Goal: Information Seeking & Learning: Find specific fact

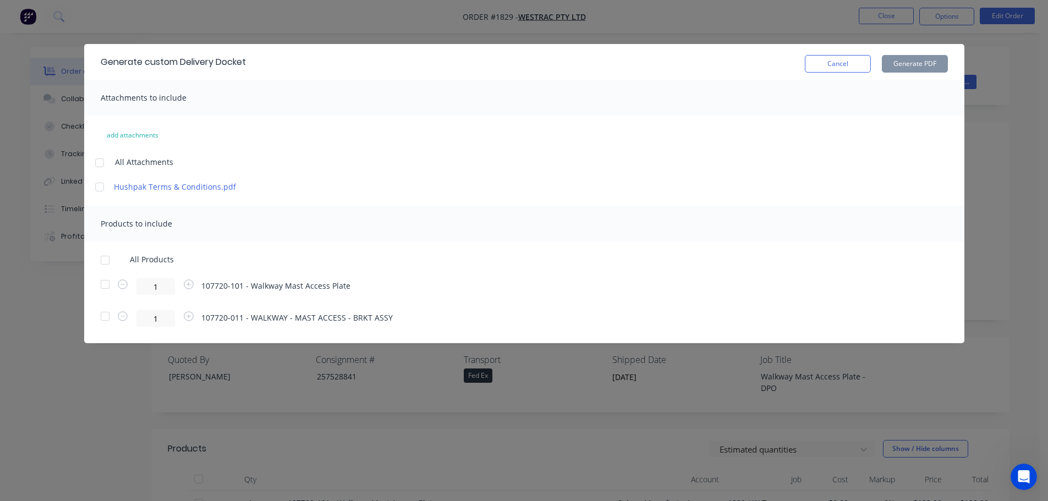
click at [839, 61] on button "Cancel" at bounding box center [838, 64] width 66 height 18
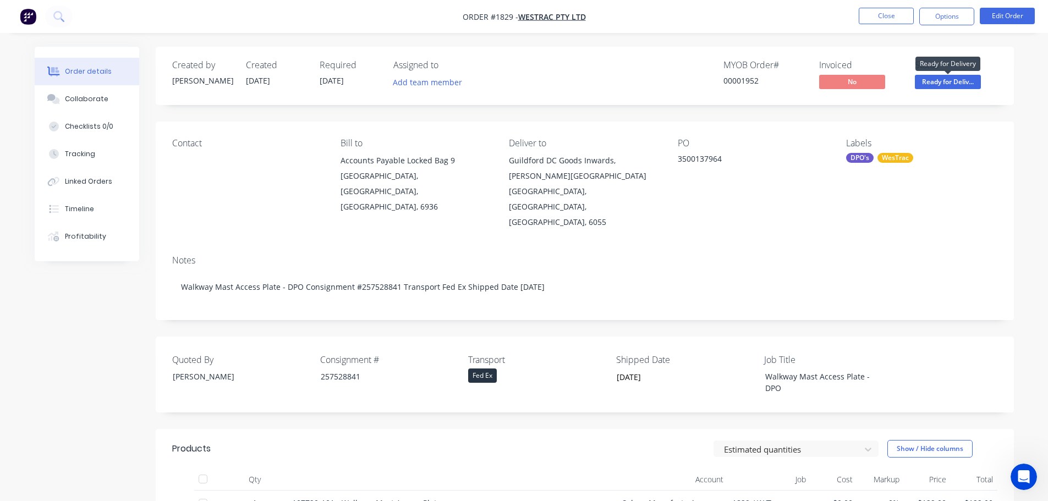
click at [946, 86] on span "Ready for Deliv..." at bounding box center [948, 82] width 66 height 14
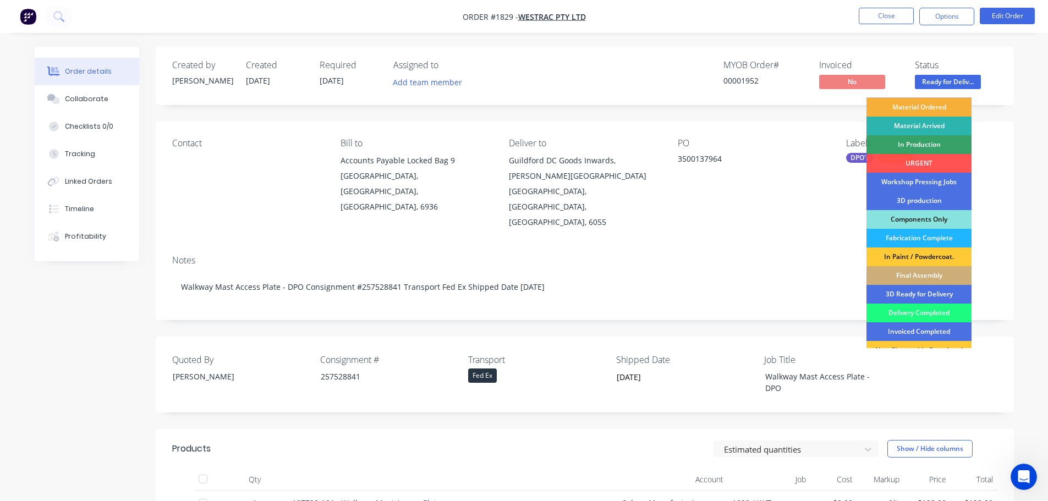
scroll to position [55, 0]
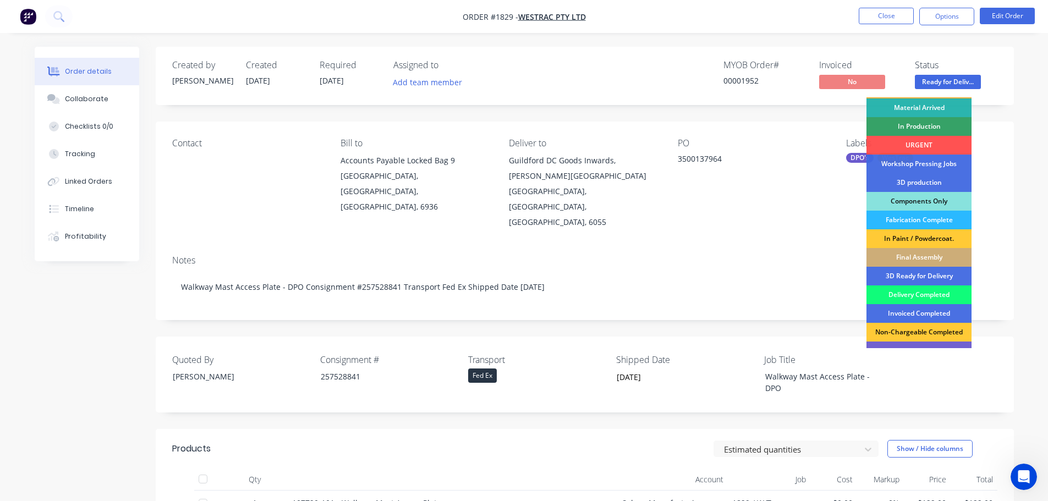
click at [926, 298] on div "Delivery Completed" at bounding box center [919, 295] width 105 height 19
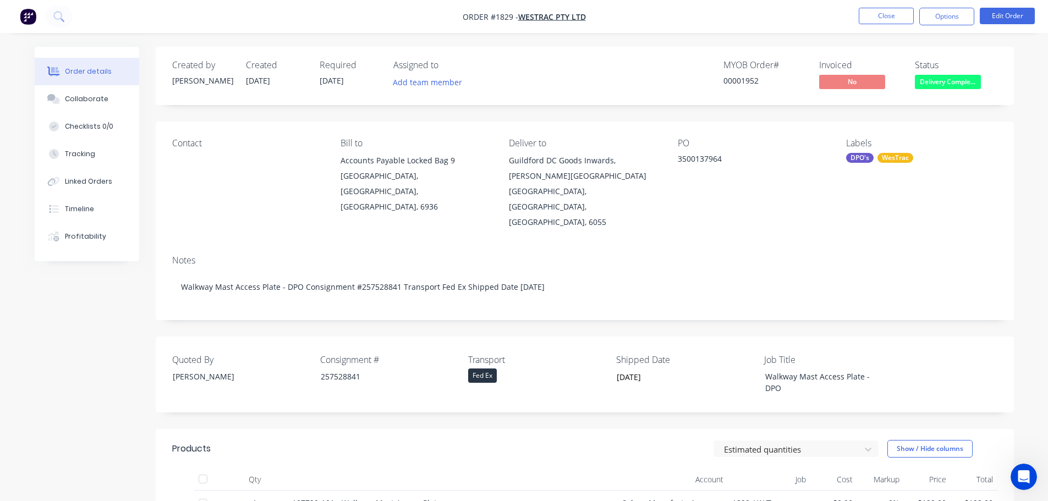
click at [200, 468] on div at bounding box center [203, 479] width 22 height 22
click at [883, 18] on button "Close" at bounding box center [886, 16] width 55 height 17
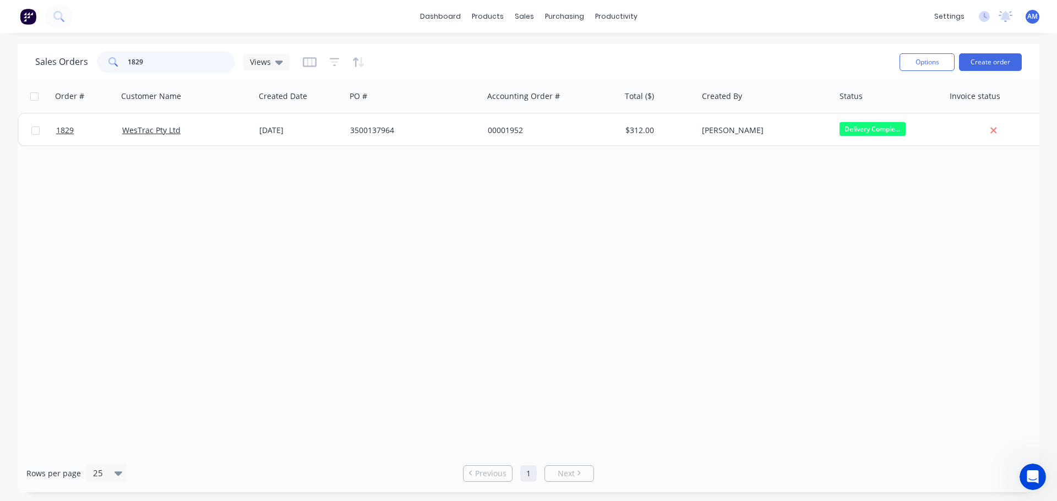
drag, startPoint x: 153, startPoint y: 59, endPoint x: 116, endPoint y: 59, distance: 36.9
click at [116, 59] on div "1829" at bounding box center [166, 62] width 138 height 22
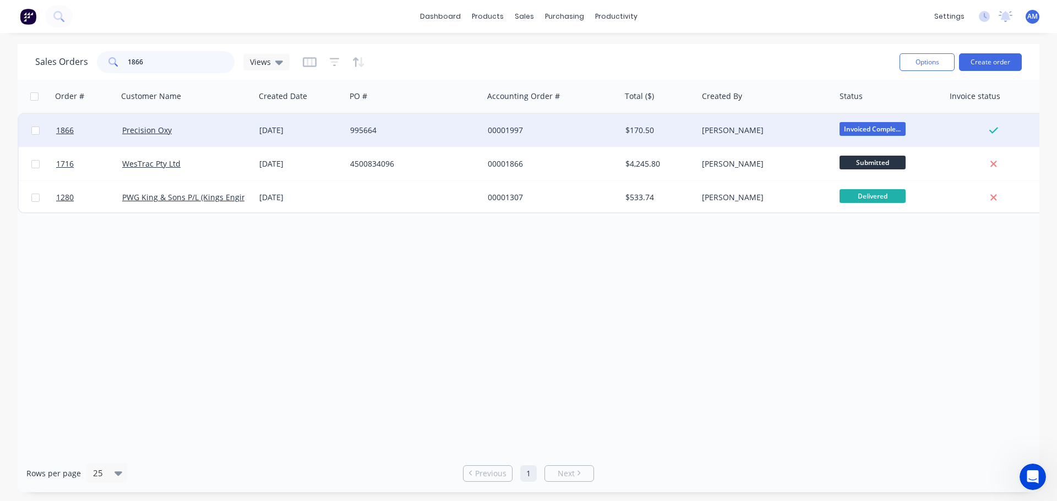
type input "1866"
click at [373, 128] on div "995664" at bounding box center [411, 130] width 122 height 11
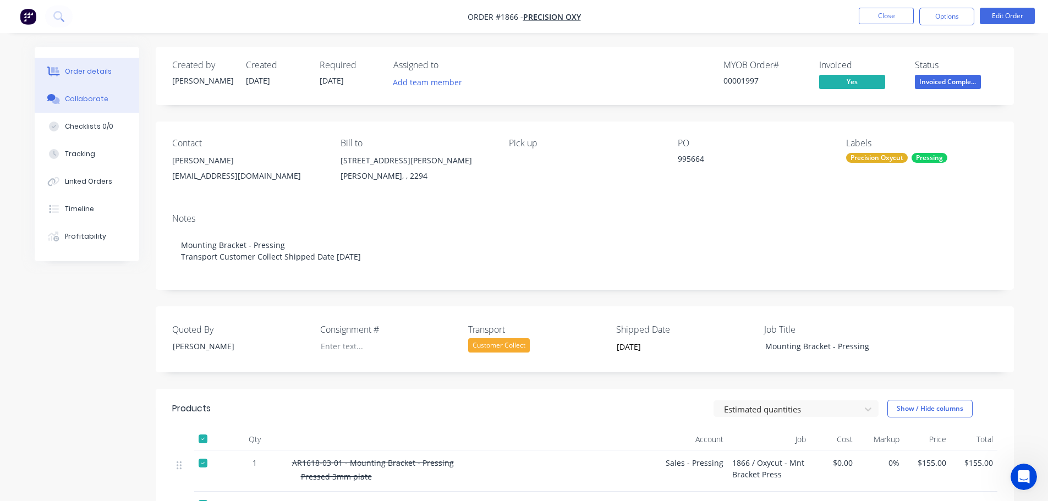
click at [74, 95] on div "Collaborate" at bounding box center [86, 99] width 43 height 10
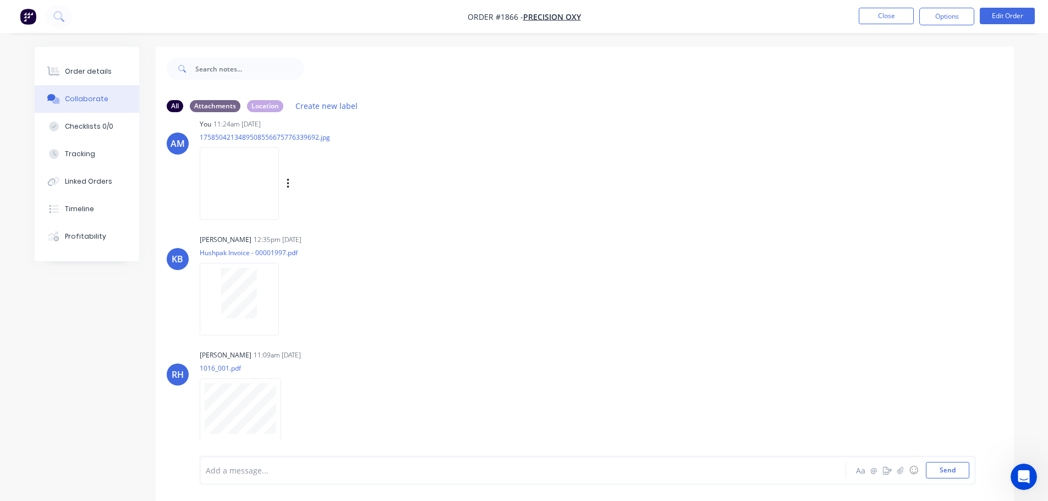
scroll to position [17, 0]
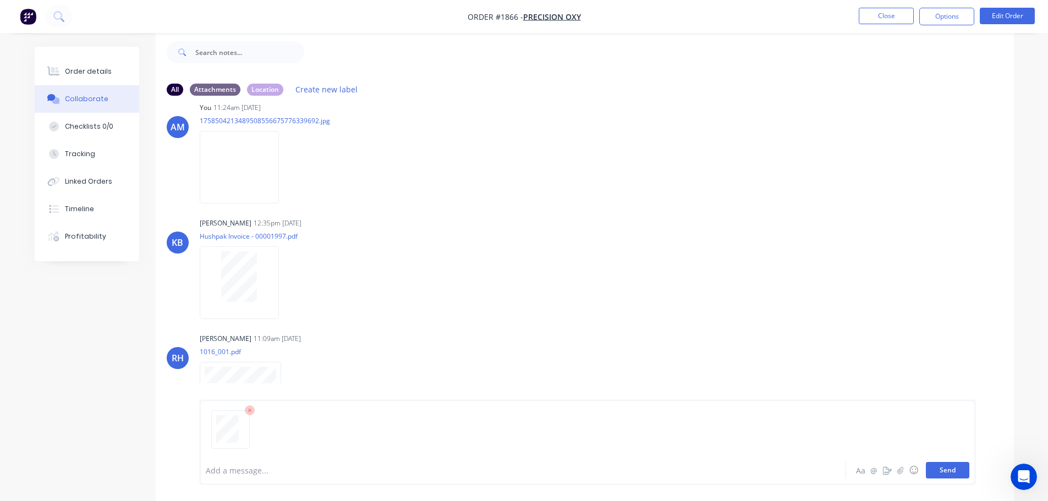
click at [947, 468] on button "Send" at bounding box center [947, 470] width 43 height 17
click at [885, 18] on button "Close" at bounding box center [886, 16] width 55 height 17
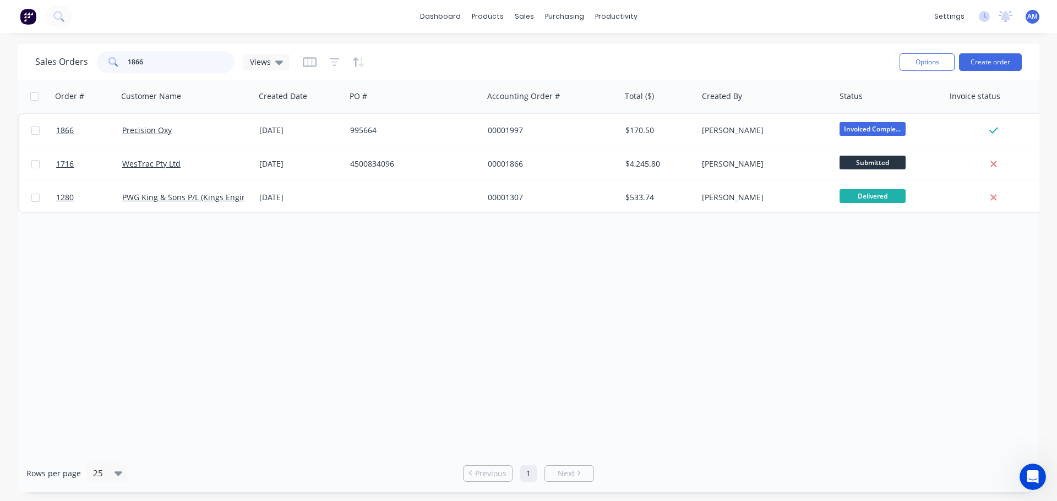
drag, startPoint x: 133, startPoint y: 57, endPoint x: 123, endPoint y: 56, distance: 10.5
click at [123, 56] on div "1866" at bounding box center [166, 62] width 138 height 22
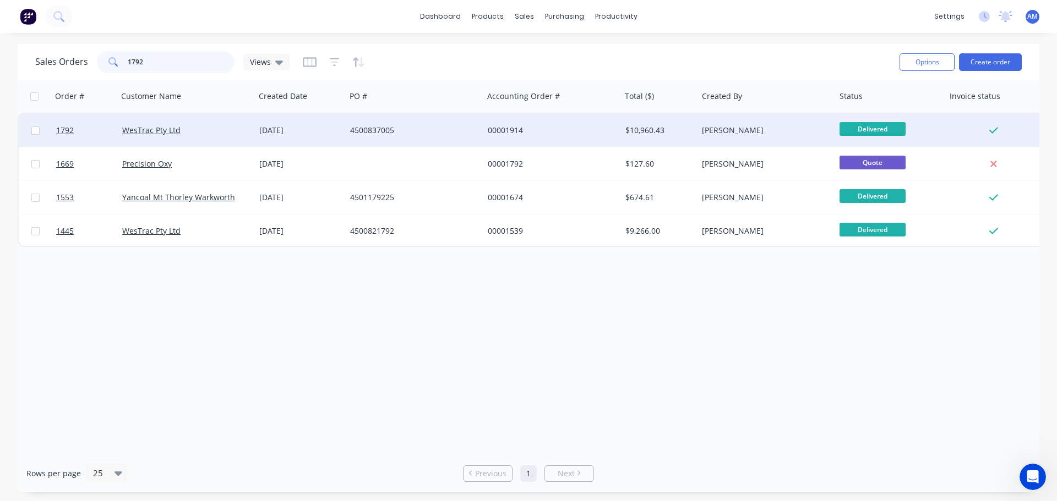
type input "1792"
click at [504, 130] on div "00001914" at bounding box center [549, 130] width 122 height 11
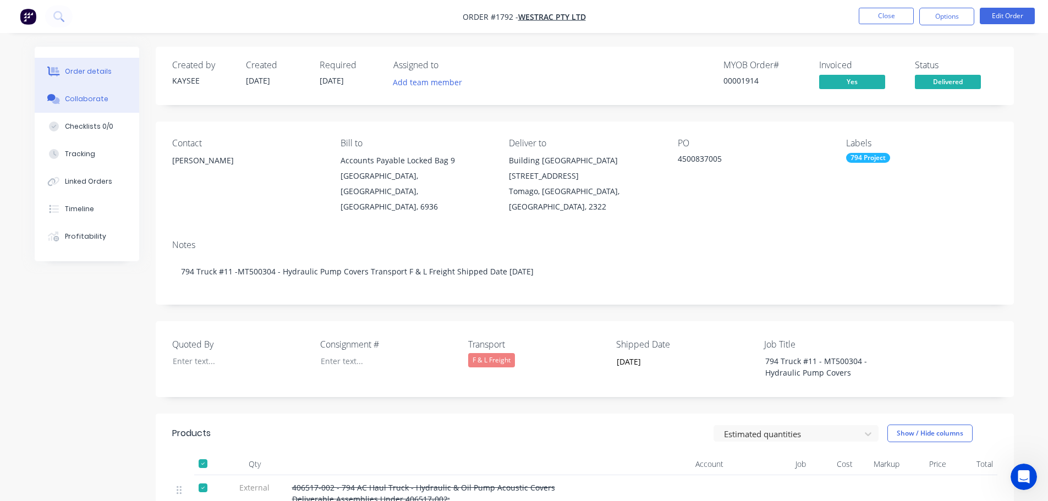
click at [92, 95] on div "Collaborate" at bounding box center [86, 99] width 43 height 10
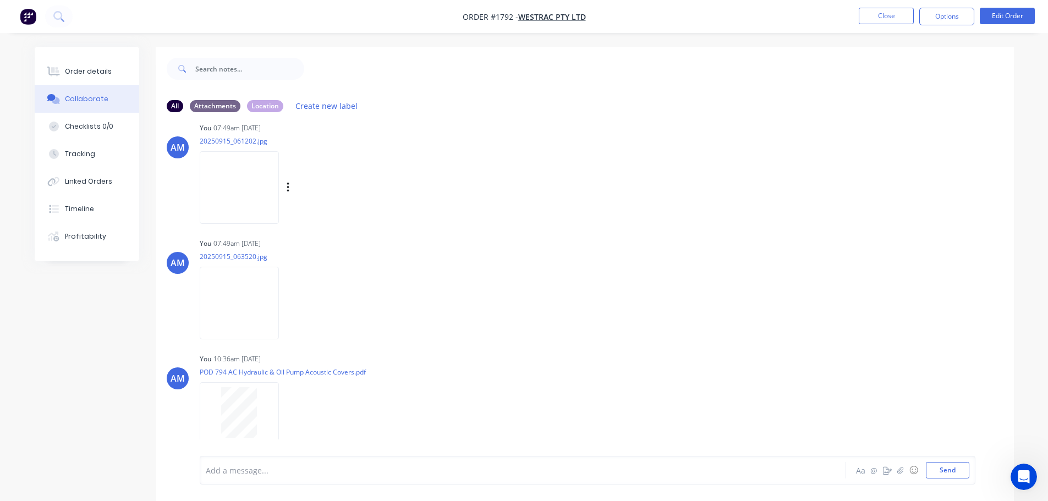
scroll to position [368, 0]
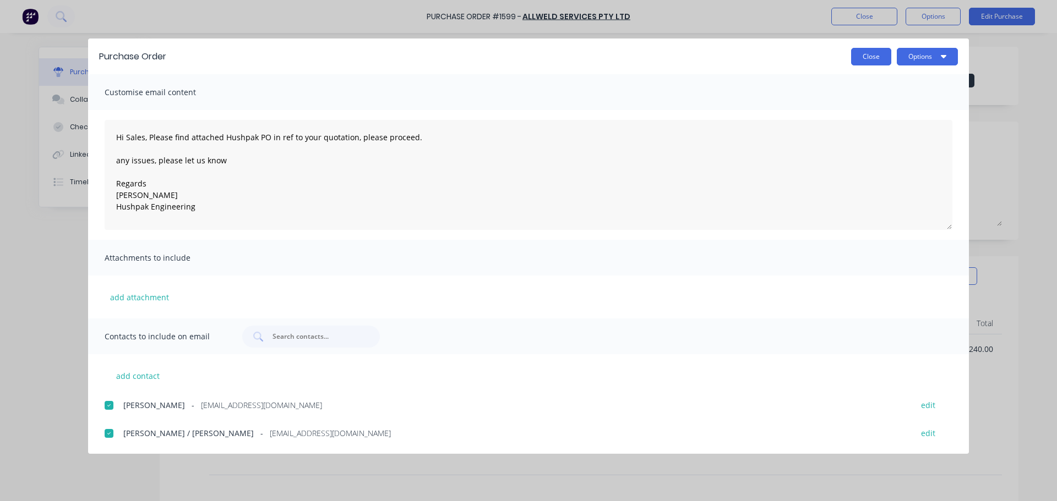
click at [872, 61] on button "Close" at bounding box center [871, 57] width 40 height 18
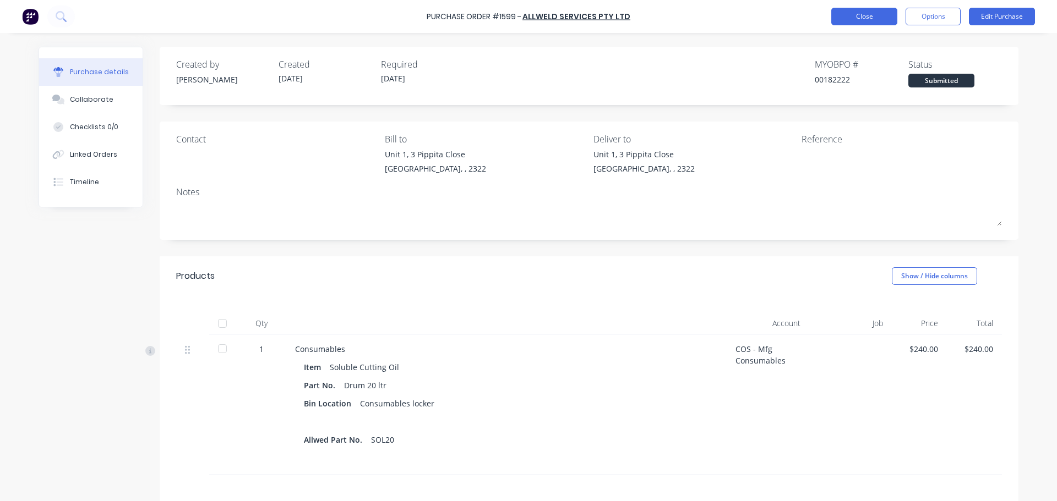
click at [856, 15] on button "Close" at bounding box center [864, 17] width 66 height 18
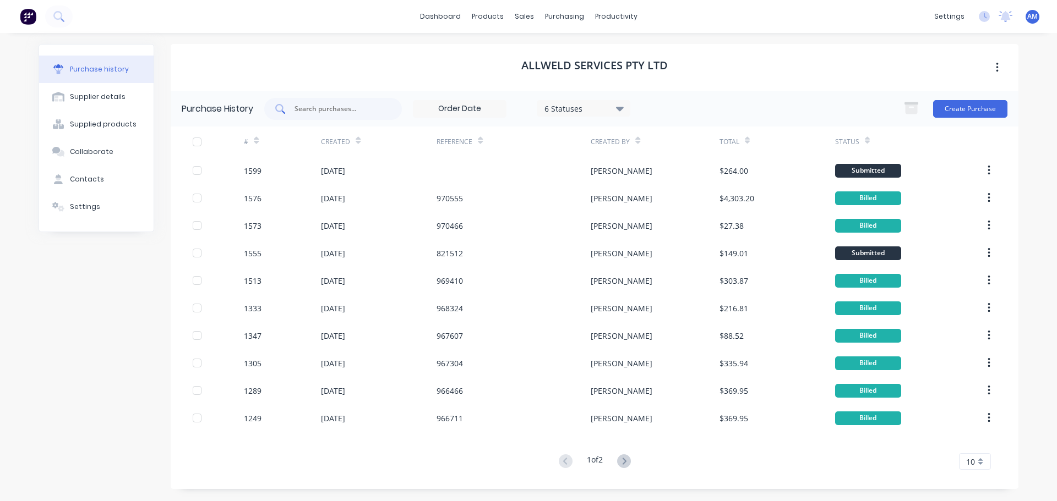
click at [330, 106] on input "text" at bounding box center [338, 108] width 91 height 11
click at [549, 55] on div "Sales Orders" at bounding box center [564, 53] width 45 height 10
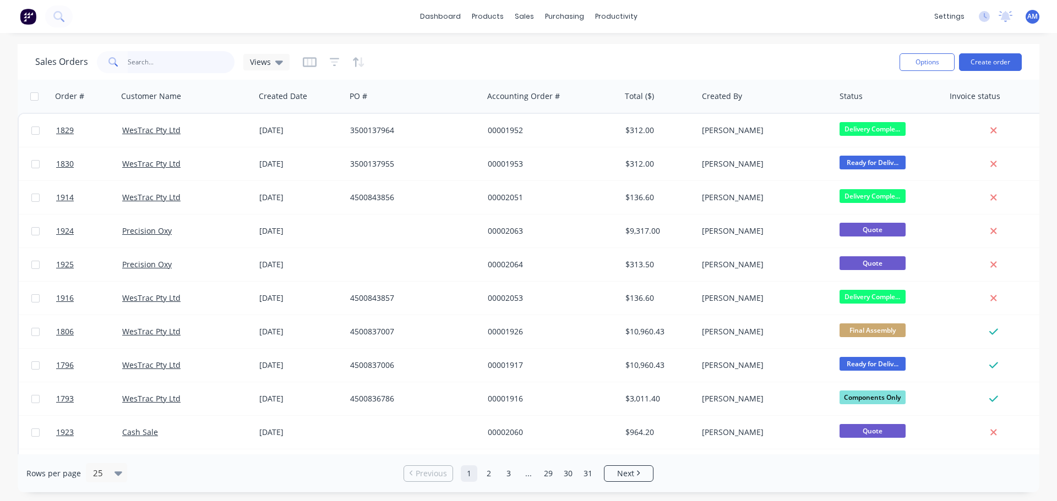
click at [181, 62] on input "text" at bounding box center [181, 62] width 107 height 22
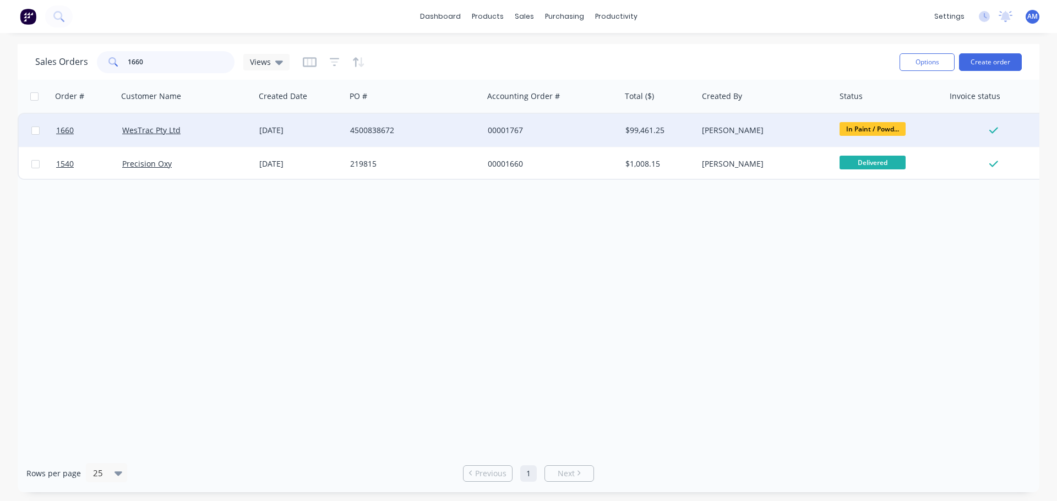
type input "1660"
click at [371, 128] on div "4500838672" at bounding box center [411, 130] width 122 height 11
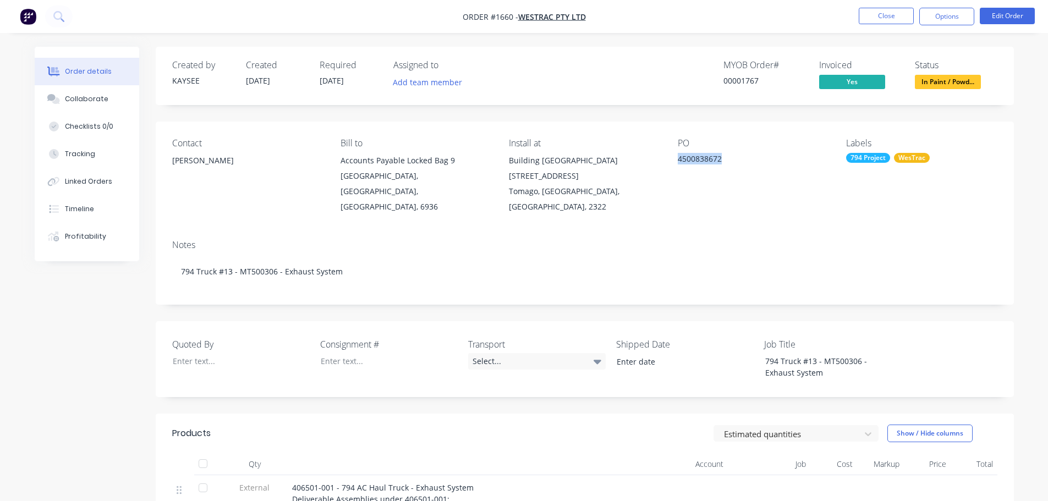
drag, startPoint x: 725, startPoint y: 158, endPoint x: 680, endPoint y: 155, distance: 45.2
click at [680, 155] on div "4500838672" at bounding box center [747, 160] width 138 height 15
copy div "4500838672"
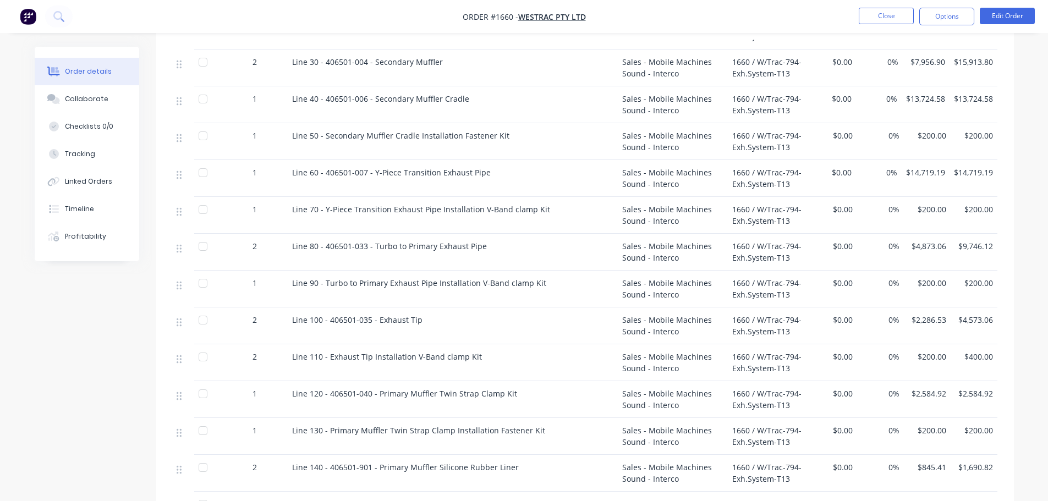
scroll to position [550, 0]
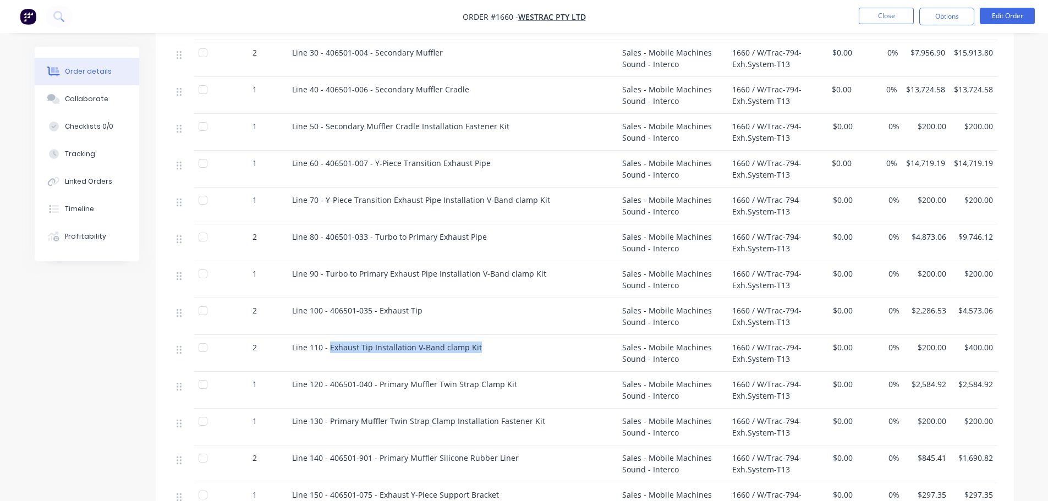
drag, startPoint x: 478, startPoint y: 332, endPoint x: 328, endPoint y: 338, distance: 150.3
click at [328, 338] on div "Line 110 - Exhaust Tip Installation V-Band clamp Kit" at bounding box center [453, 353] width 330 height 37
copy span "Exhaust Tip Installation V-Band clamp Kit"
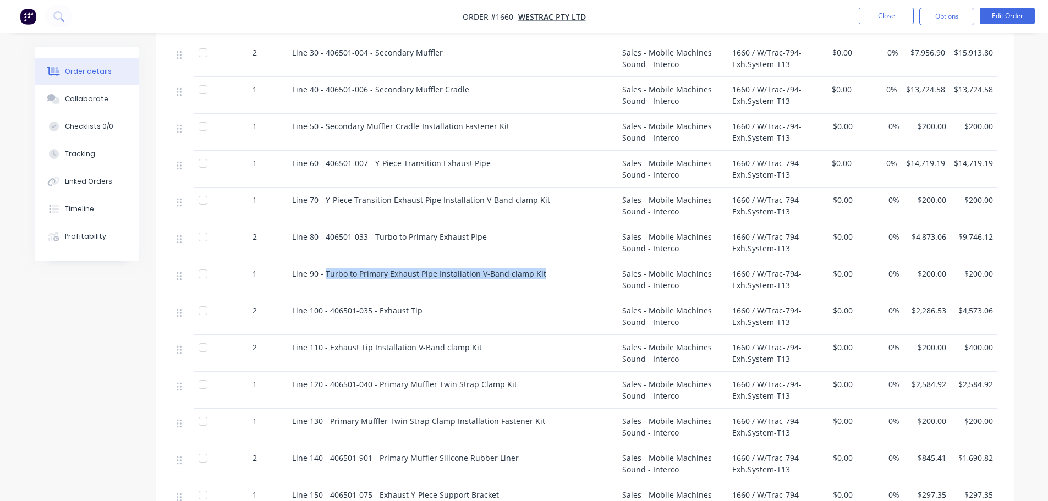
drag, startPoint x: 538, startPoint y: 258, endPoint x: 325, endPoint y: 259, distance: 213.5
click at [325, 268] on div "Line 90 - Turbo to Primary Exhaust Pipe Installation V-Band clamp Kit" at bounding box center [452, 274] width 321 height 12
copy span "Turbo to Primary Exhaust Pipe Installation V-Band clamp Kit"
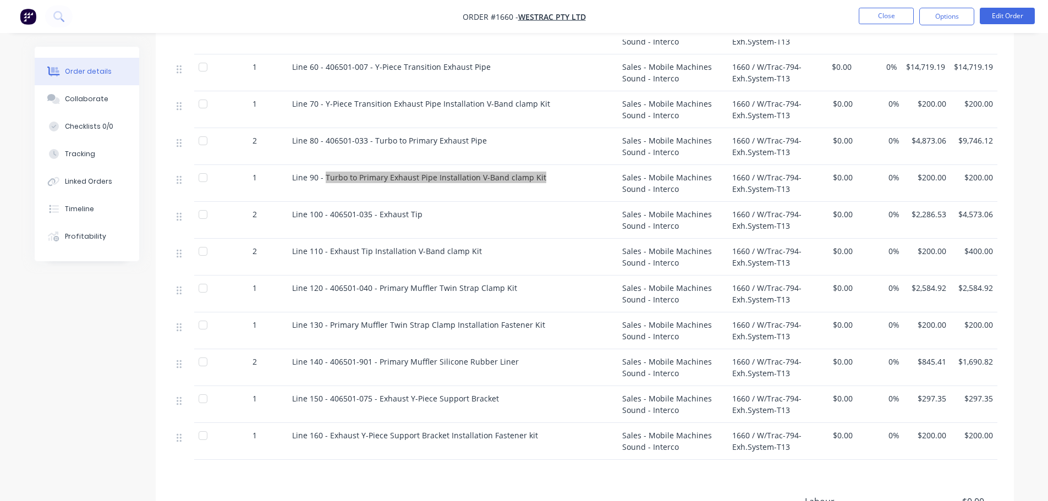
scroll to position [660, 0]
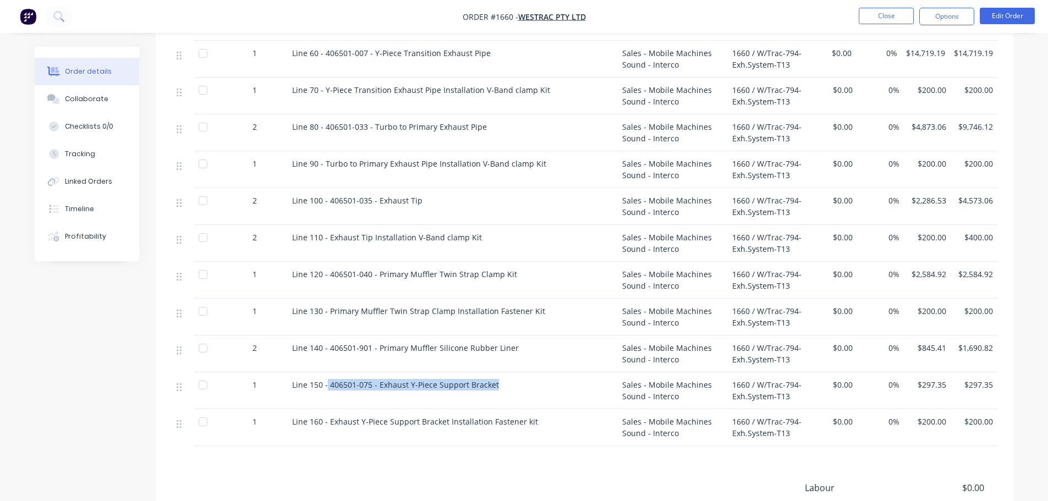
drag, startPoint x: 494, startPoint y: 369, endPoint x: 327, endPoint y: 369, distance: 166.2
click at [327, 379] on div "Line 150 - 406501-075 - Exhaust Y-Piece Support Bracket" at bounding box center [452, 385] width 321 height 12
copy span "406501-075 - Exhaust Y-Piece Support Bracket"
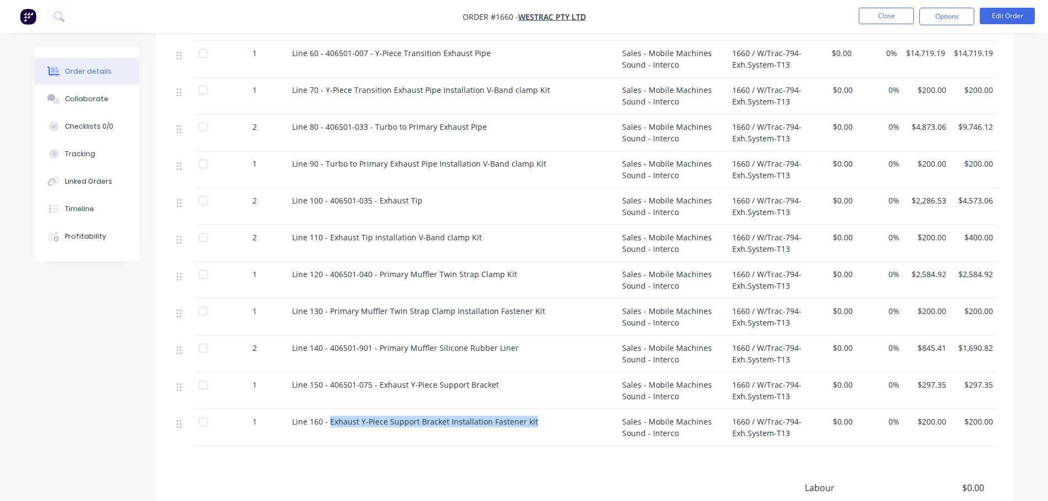
drag, startPoint x: 530, startPoint y: 406, endPoint x: 329, endPoint y: 407, distance: 201.4
click at [329, 417] on span "Line 160 - Exhaust Y-Piece Support Bracket Installation Fastener kit" at bounding box center [415, 422] width 246 height 10
copy span "Exhaust Y-Piece Support Bracket Installation Fastener kit"
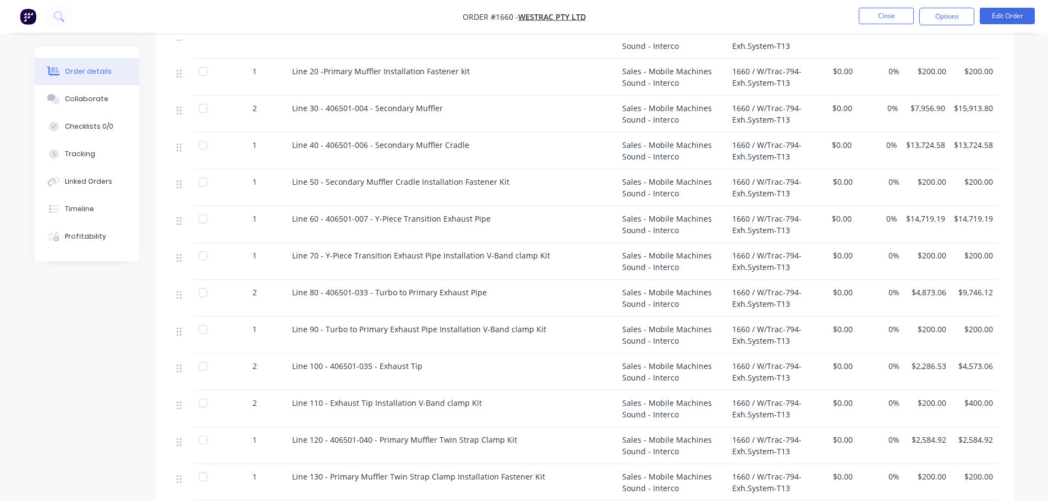
scroll to position [495, 0]
drag, startPoint x: 481, startPoint y: 276, endPoint x: 326, endPoint y: 276, distance: 155.7
click at [326, 286] on div "Line 80 - 406501-033 - Turbo to Primary Exhaust Pipe" at bounding box center [452, 292] width 321 height 12
copy span "406501-033 - Turbo to Primary Exhaust Pipe"
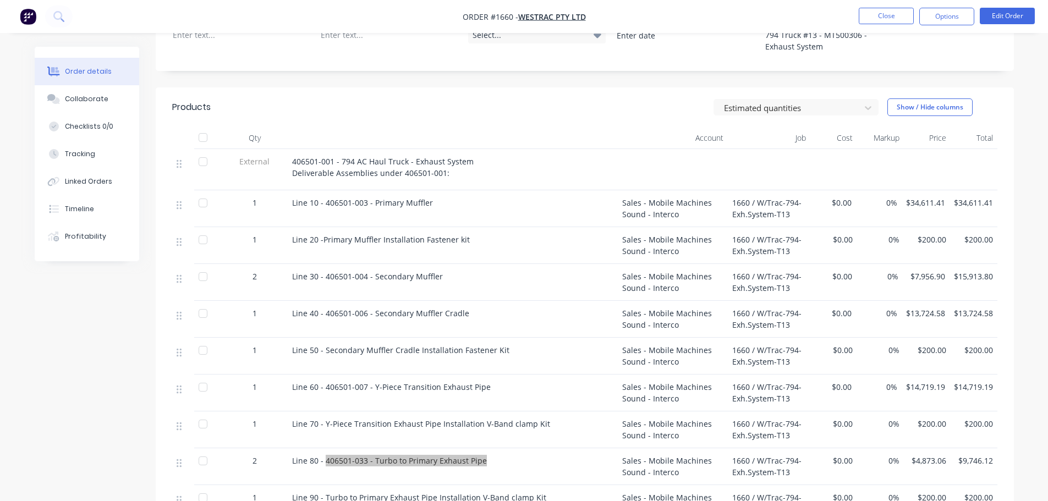
scroll to position [165, 0]
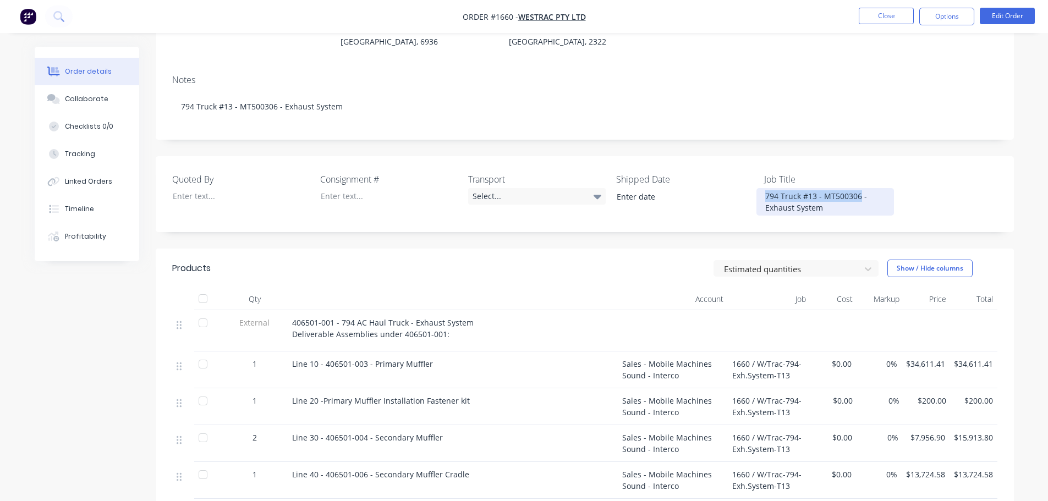
drag, startPoint x: 860, startPoint y: 182, endPoint x: 765, endPoint y: 182, distance: 94.1
click at [765, 188] on div "794 Truck #13 - MT500306 - Exhaust System" at bounding box center [826, 202] width 138 height 28
copy div "794 Truck #13 - MT500306"
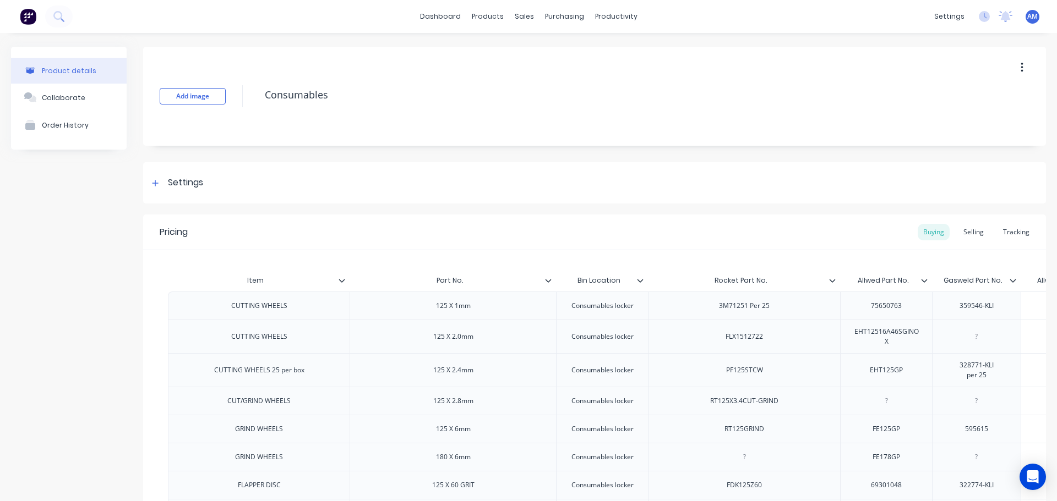
scroll to position [0, 266]
